Goal: Transaction & Acquisition: Download file/media

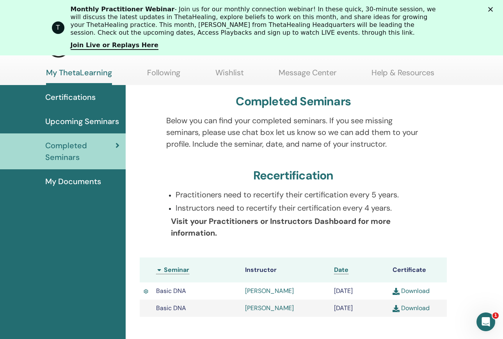
click at [95, 74] on link "My ThetaLearning" at bounding box center [79, 76] width 66 height 17
click at [73, 68] on link "My ThetaLearning" at bounding box center [79, 76] width 66 height 17
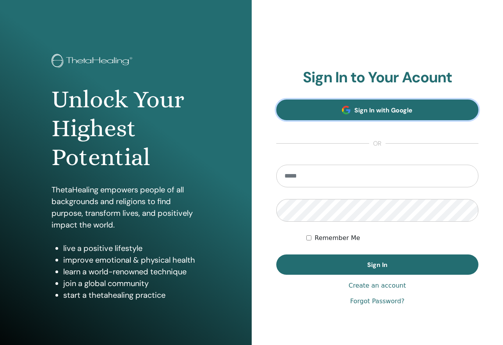
click at [363, 114] on link "Sign In with Google" at bounding box center [377, 110] width 203 height 21
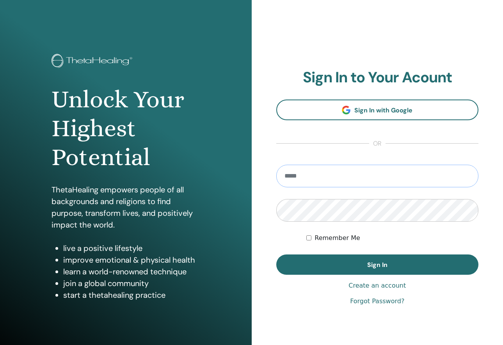
click at [334, 178] on input "email" at bounding box center [377, 176] width 203 height 23
type input "**********"
click at [276, 255] on button "Sign In" at bounding box center [377, 265] width 203 height 20
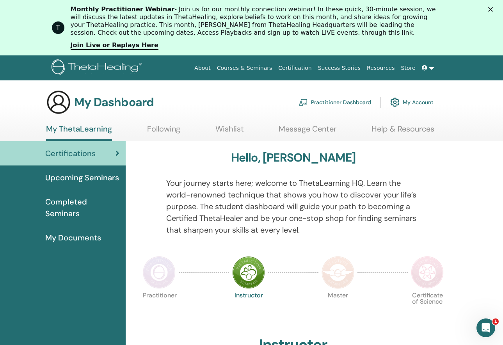
scroll to position [26, 0]
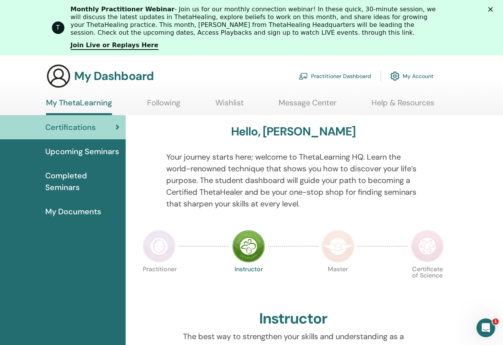
click at [157, 243] on img at bounding box center [159, 246] width 33 height 33
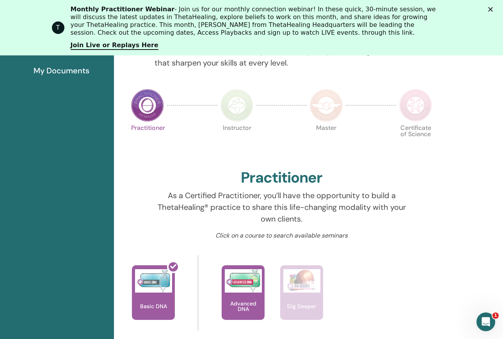
scroll to position [184, 12]
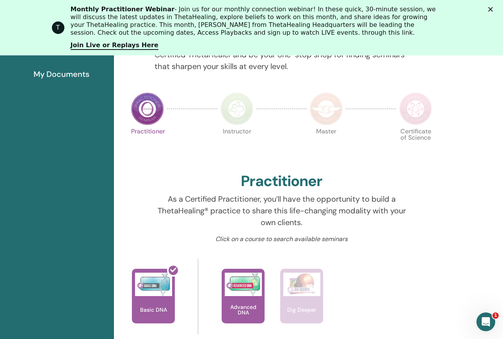
click at [322, 113] on img at bounding box center [326, 109] width 33 height 33
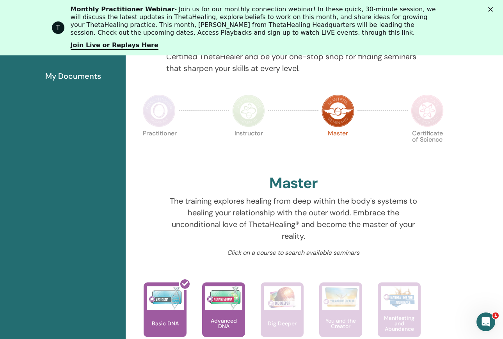
scroll to position [182, 0]
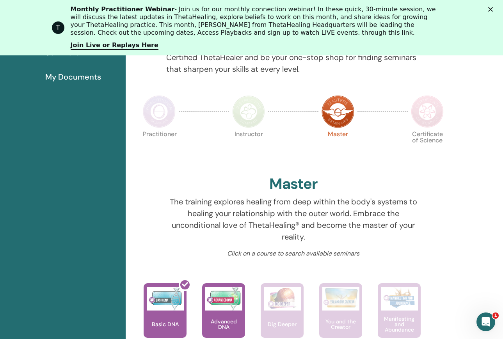
click at [433, 109] on img at bounding box center [427, 111] width 33 height 33
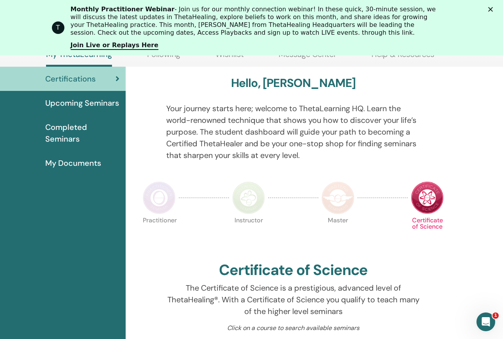
scroll to position [89, 0]
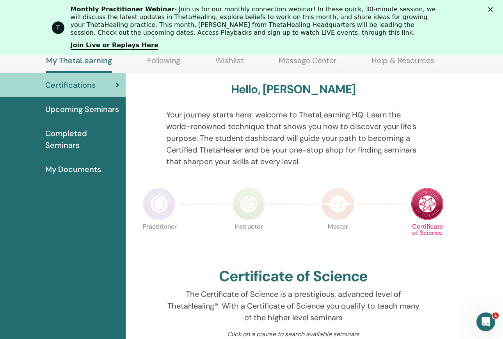
click at [157, 207] on img at bounding box center [159, 204] width 33 height 33
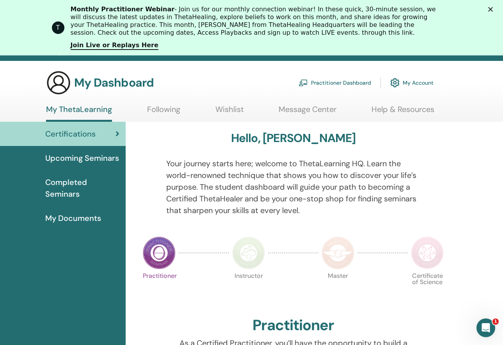
scroll to position [36, 0]
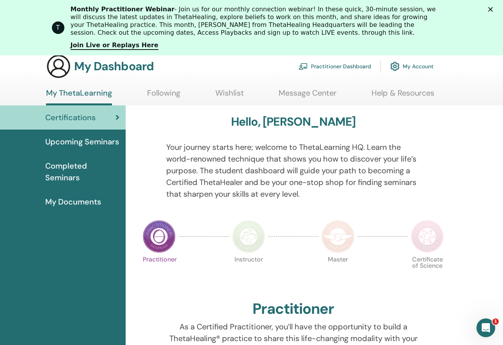
click at [57, 167] on span "Completed Seminars" at bounding box center [82, 171] width 74 height 23
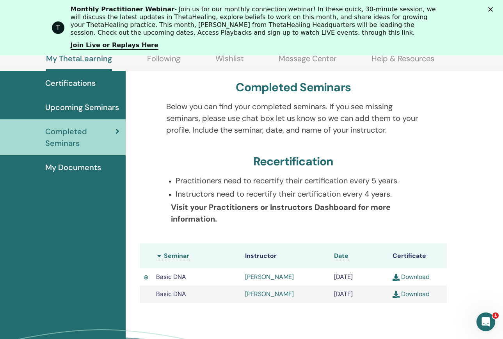
scroll to position [94, 0]
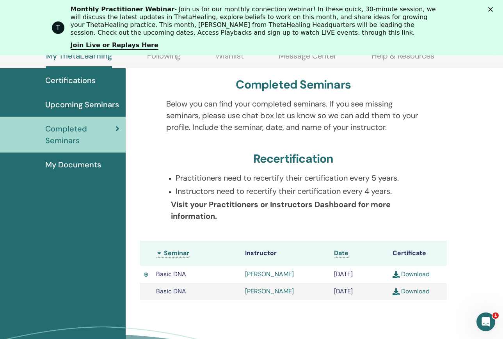
click at [420, 274] on link "Download" at bounding box center [411, 274] width 37 height 8
